Goal: Find specific page/section: Find specific page/section

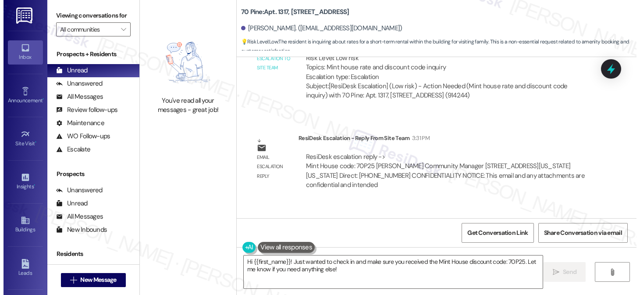
scroll to position [2148, 0]
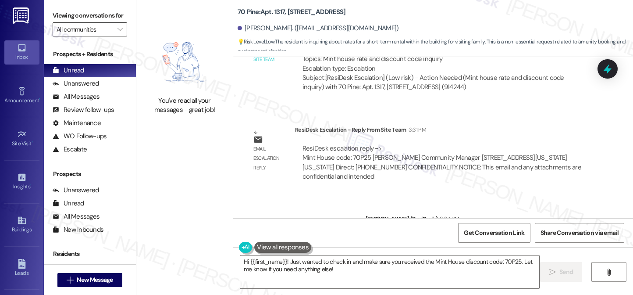
click at [105, 34] on input "All communities" at bounding box center [85, 29] width 57 height 14
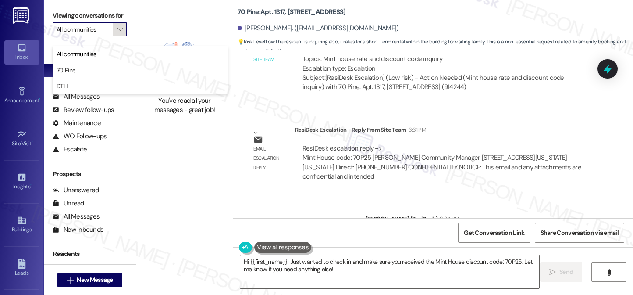
click at [113, 36] on button "" at bounding box center [120, 29] width 14 height 14
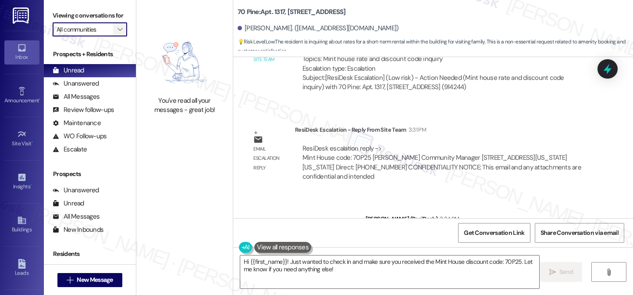
click at [122, 36] on button "" at bounding box center [120, 29] width 14 height 14
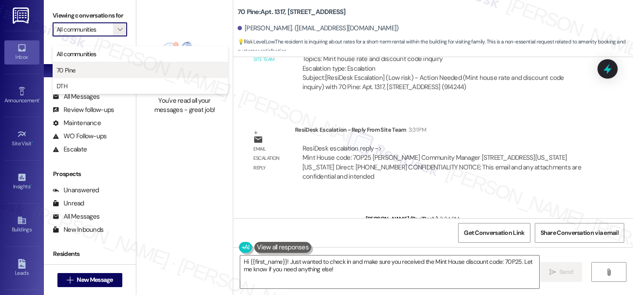
click at [95, 73] on span "70 Pine" at bounding box center [141, 70] width 168 height 9
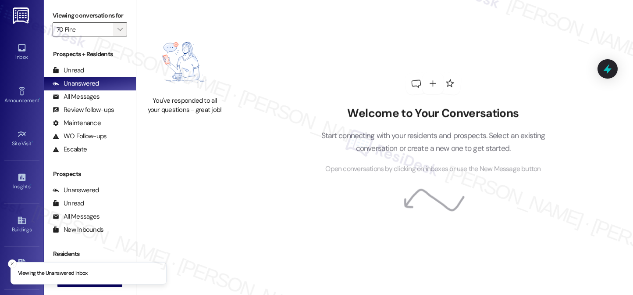
click at [118, 33] on icon "" at bounding box center [120, 29] width 5 height 7
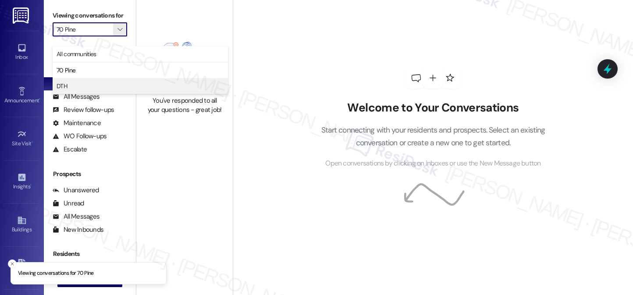
click at [95, 86] on span "DTH" at bounding box center [141, 86] width 168 height 9
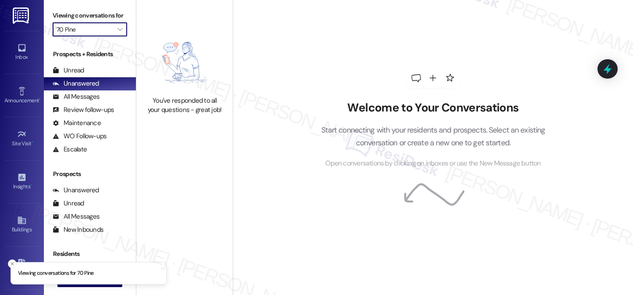
type input "DTH"
